Goal: Complete application form

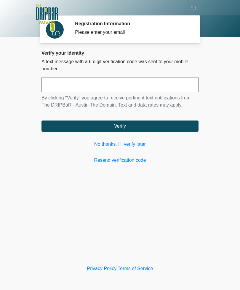
click at [172, 82] on input "text" at bounding box center [120, 84] width 157 height 15
type input "******"
click at [175, 127] on button "Verify" at bounding box center [120, 126] width 157 height 11
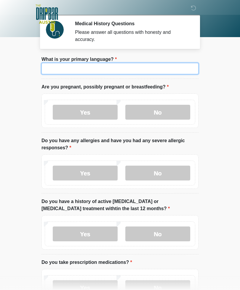
click at [169, 67] on input "What is your primary language?" at bounding box center [120, 68] width 157 height 11
type input "*******"
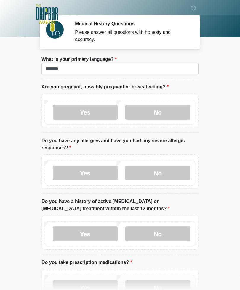
click at [173, 111] on label "No" at bounding box center [158, 112] width 65 height 15
click at [174, 171] on label "No" at bounding box center [158, 173] width 65 height 15
click at [176, 232] on label "No" at bounding box center [158, 233] width 65 height 15
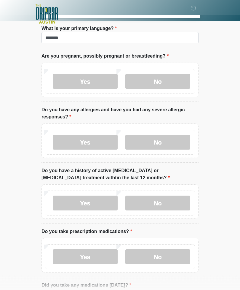
scroll to position [58, 0]
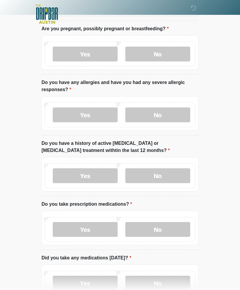
click at [175, 228] on label "No" at bounding box center [158, 229] width 65 height 15
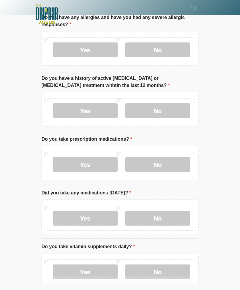
scroll to position [123, 0]
click at [167, 217] on label "No" at bounding box center [158, 217] width 65 height 15
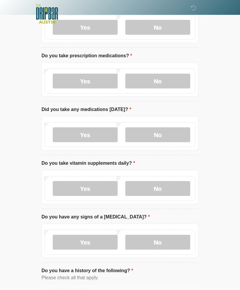
scroll to position [208, 0]
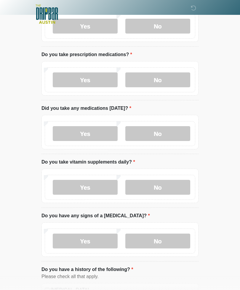
click at [97, 188] on label "Yes" at bounding box center [85, 187] width 65 height 15
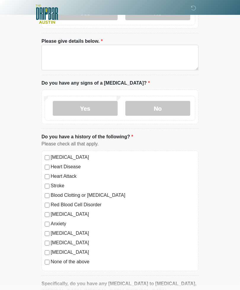
scroll to position [361, 0]
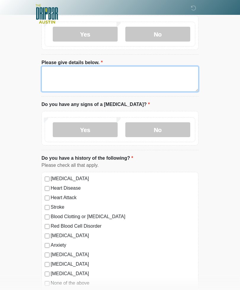
click at [156, 80] on textarea "Please give details below." at bounding box center [120, 79] width 157 height 26
type textarea "*****"
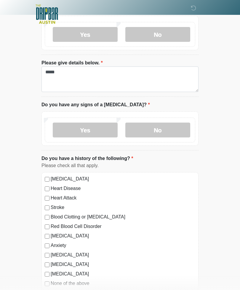
click at [166, 129] on label "No" at bounding box center [158, 130] width 65 height 15
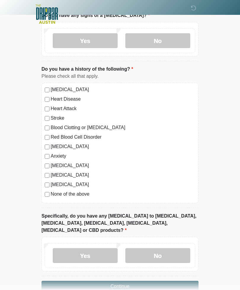
scroll to position [456, 0]
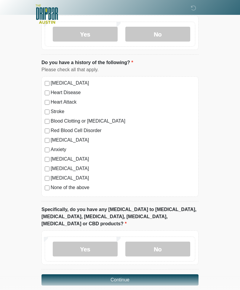
click at [88, 187] on label "None of the above" at bounding box center [123, 187] width 145 height 7
click at [175, 242] on label "No" at bounding box center [158, 249] width 65 height 15
click at [170, 274] on button "Continue" at bounding box center [120, 279] width 157 height 11
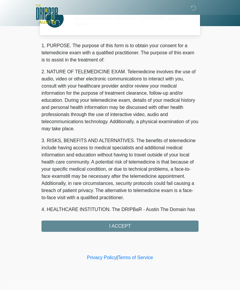
scroll to position [0, 0]
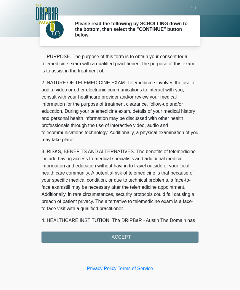
click at [161, 237] on div "1. PURPOSE. The purpose of this form is to obtain your consent for a telemedici…" at bounding box center [120, 148] width 157 height 190
click at [134, 235] on div "1. PURPOSE. The purpose of this form is to obtain your consent for a telemedici…" at bounding box center [120, 148] width 157 height 190
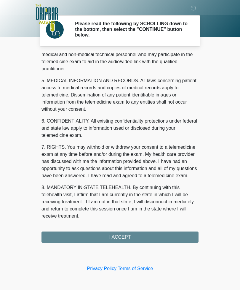
click at [131, 234] on button "I ACCEPT" at bounding box center [120, 237] width 157 height 11
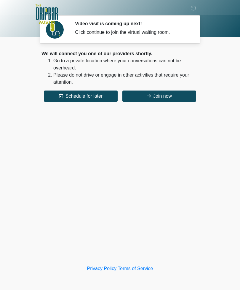
click at [169, 96] on button "Join now" at bounding box center [160, 96] width 74 height 11
